Goal: Register for event/course

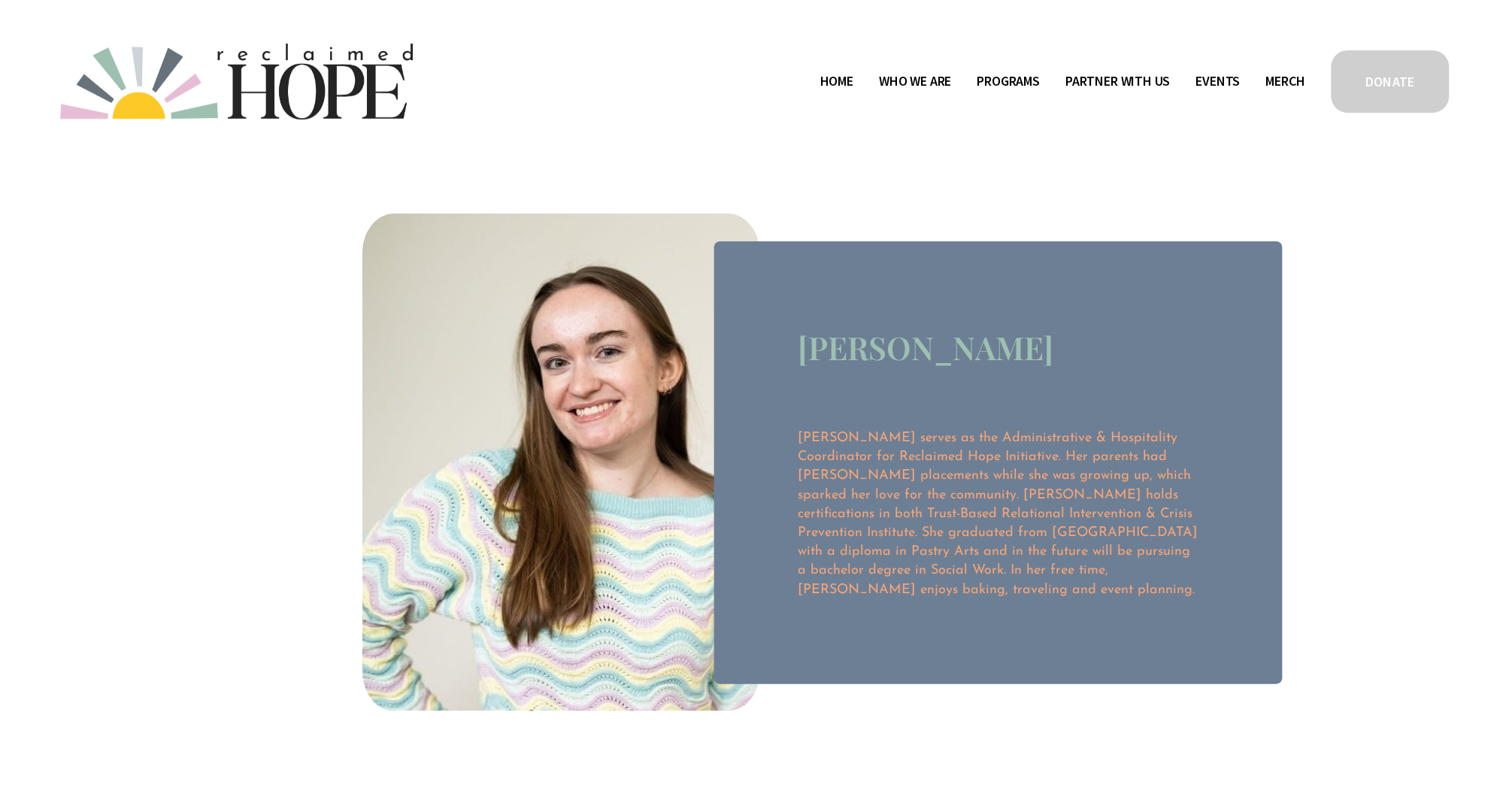
click at [1211, 85] on link "Events" at bounding box center [1219, 81] width 45 height 24
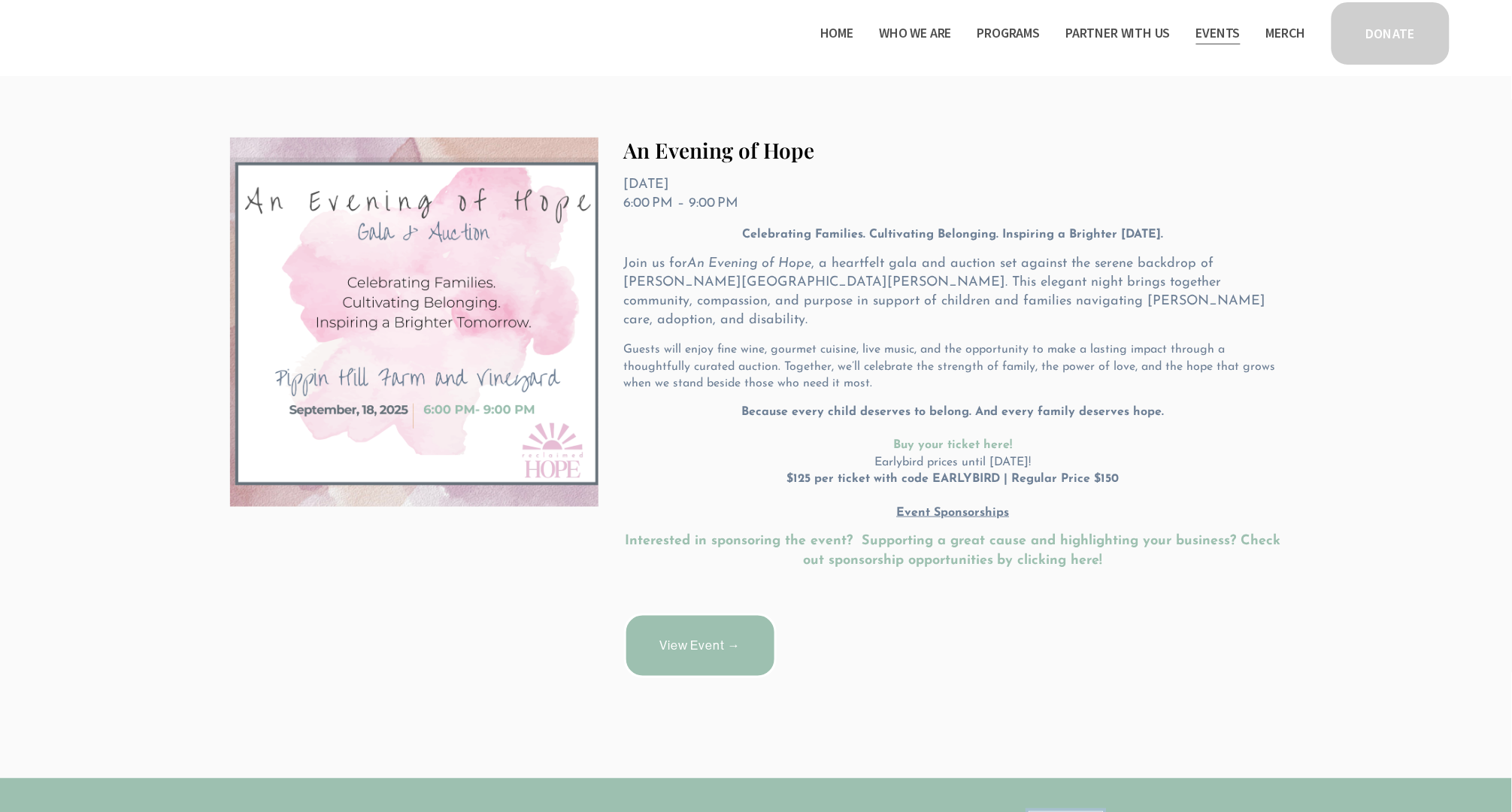
scroll to position [283, 0]
click at [673, 621] on link "View Event →" at bounding box center [700, 647] width 153 height 65
click at [980, 533] on p "Interested in sponsoring the event? Supporting a great cause and highlighting y…" at bounding box center [954, 552] width 659 height 38
click at [968, 499] on p "Because every child deserves to belong. And every family deserves hope. Buy you…" at bounding box center [954, 464] width 659 height 118
click at [968, 533] on p "Interested in sponsoring the event? Supporting a great cause and highlighting y…" at bounding box center [954, 552] width 659 height 38
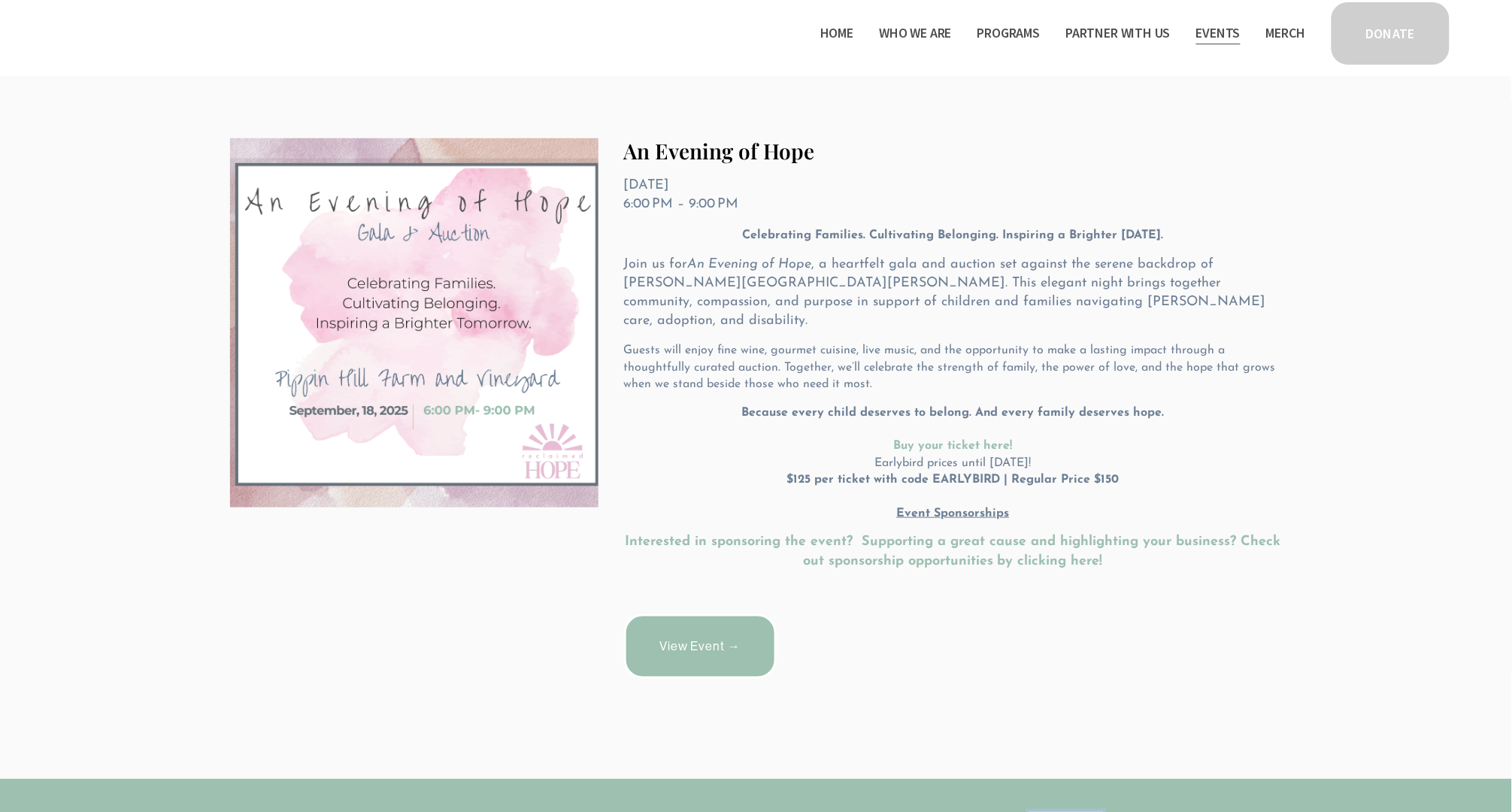
click at [968, 535] on strong "Interested in sponsoring the event? Supporting a great cause and highlighting y…" at bounding box center [956, 552] width 660 height 32
